Goal: Task Accomplishment & Management: Manage account settings

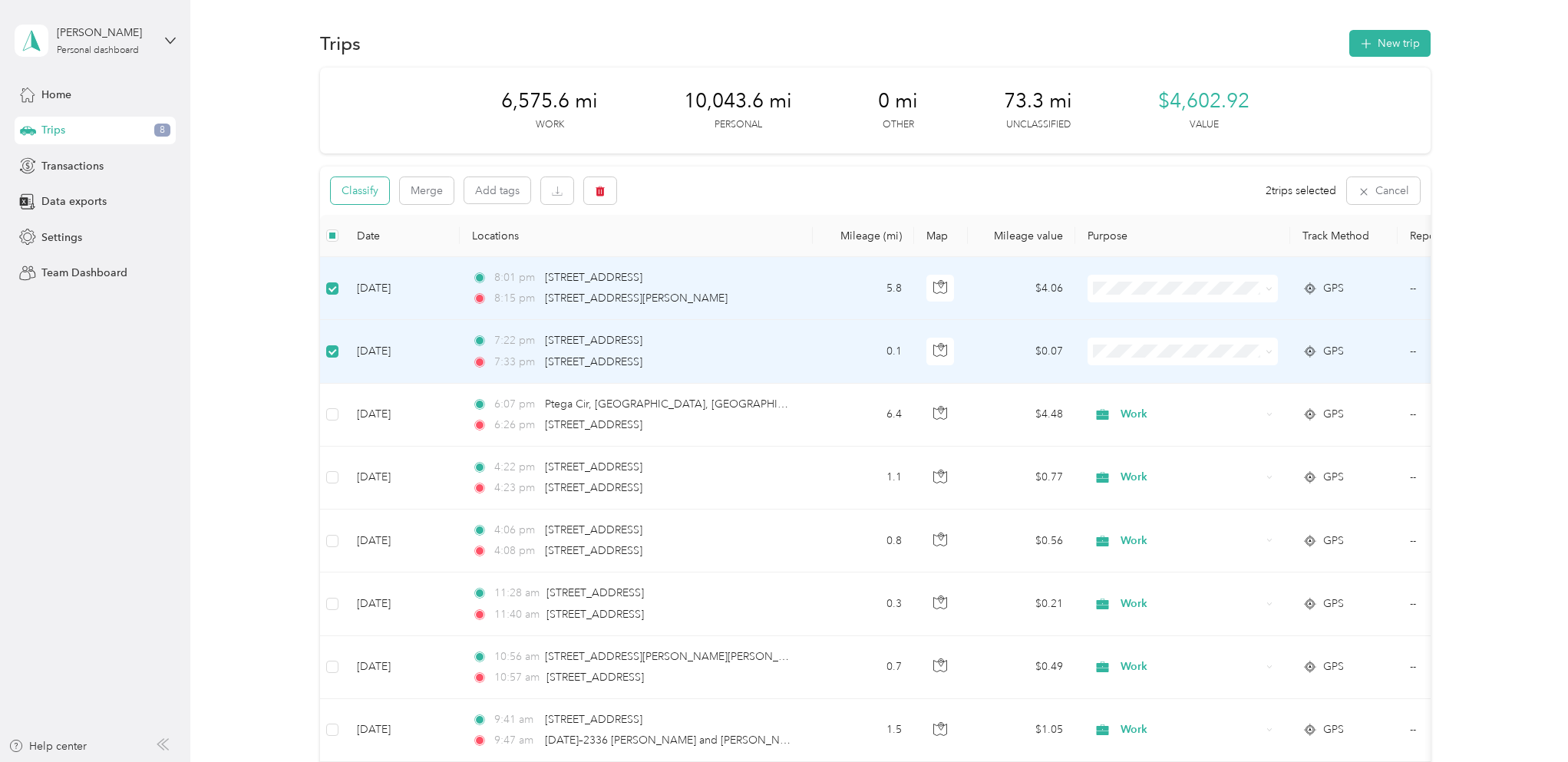
click at [347, 199] on button "Classify" at bounding box center [360, 190] width 59 height 27
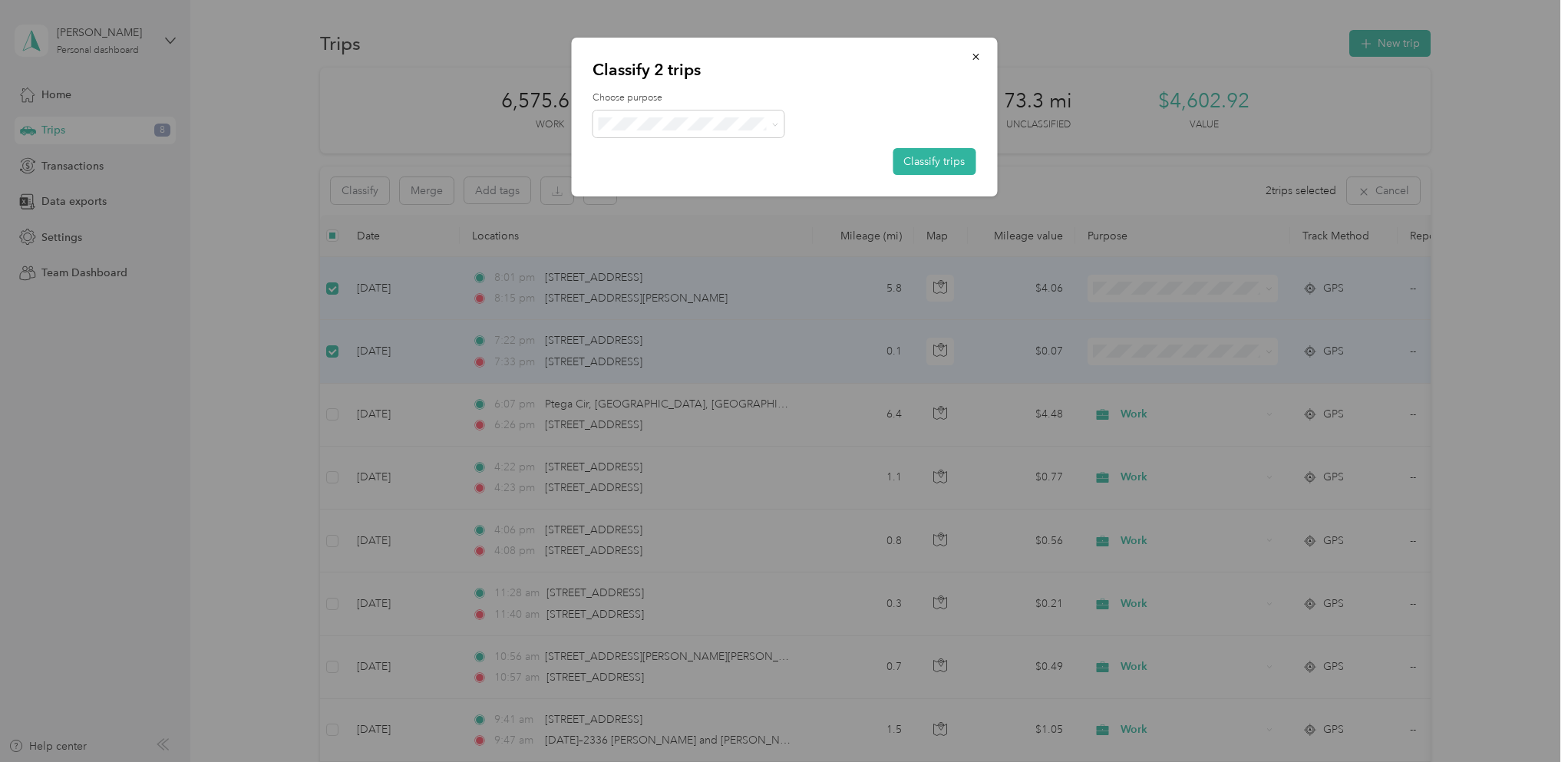
click at [699, 150] on span "Work" at bounding box center [703, 149] width 143 height 16
click at [911, 156] on button "Classify trips" at bounding box center [934, 161] width 83 height 27
